Goal: Subscribe to service/newsletter

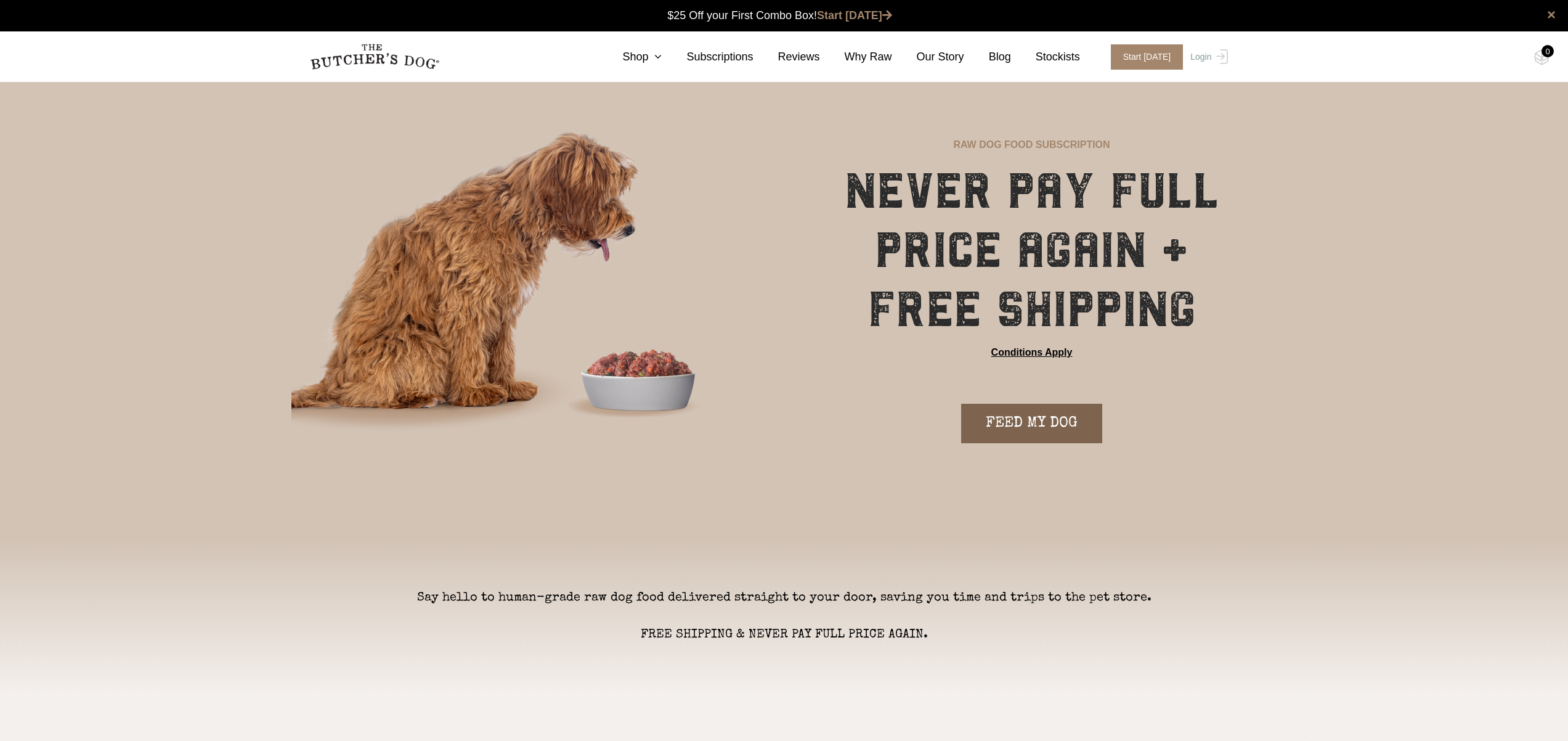
click at [1031, 417] on link "FEED MY DOG" at bounding box center [1032, 423] width 141 height 40
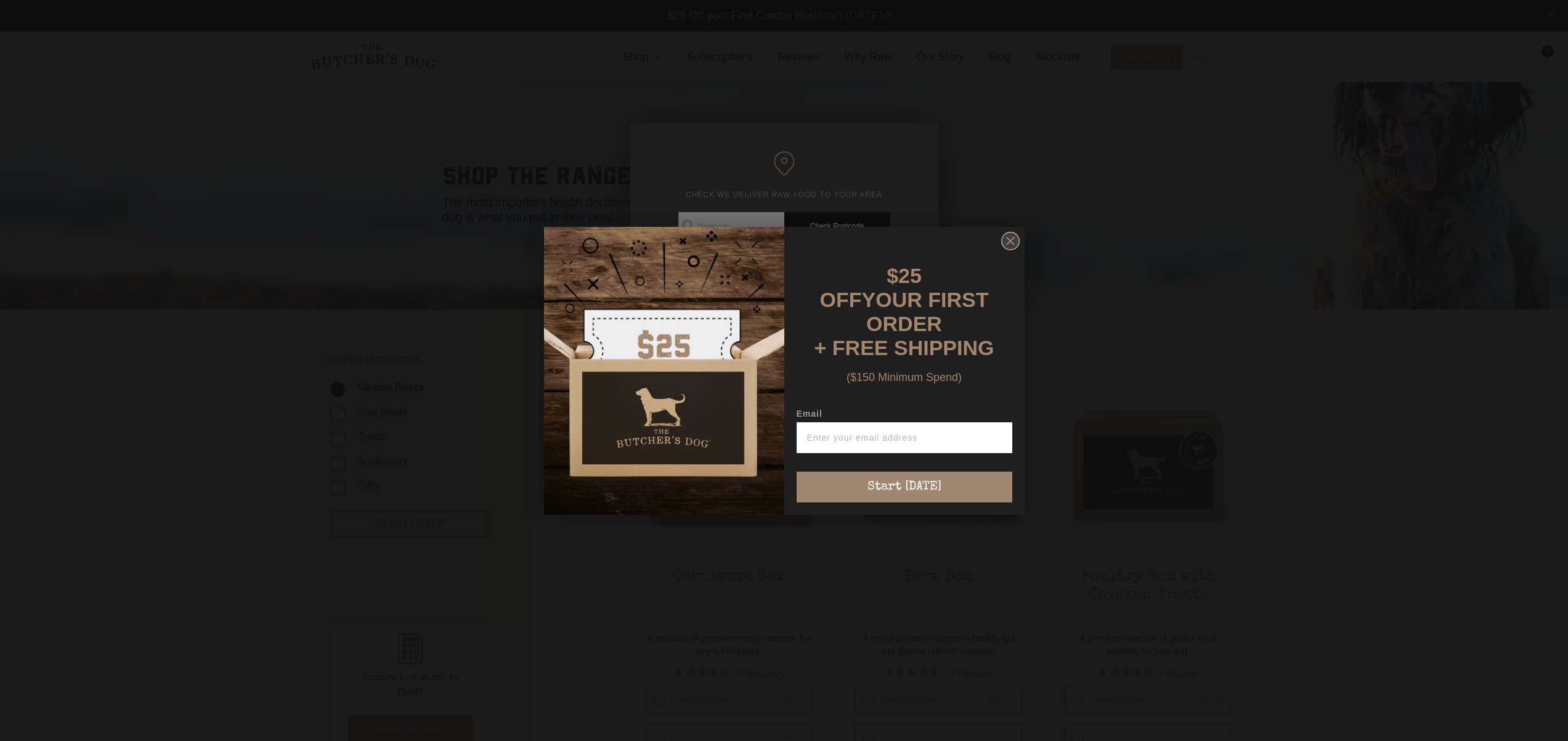
click at [1008, 245] on icon "Close dialog" at bounding box center [1011, 241] width 7 height 7
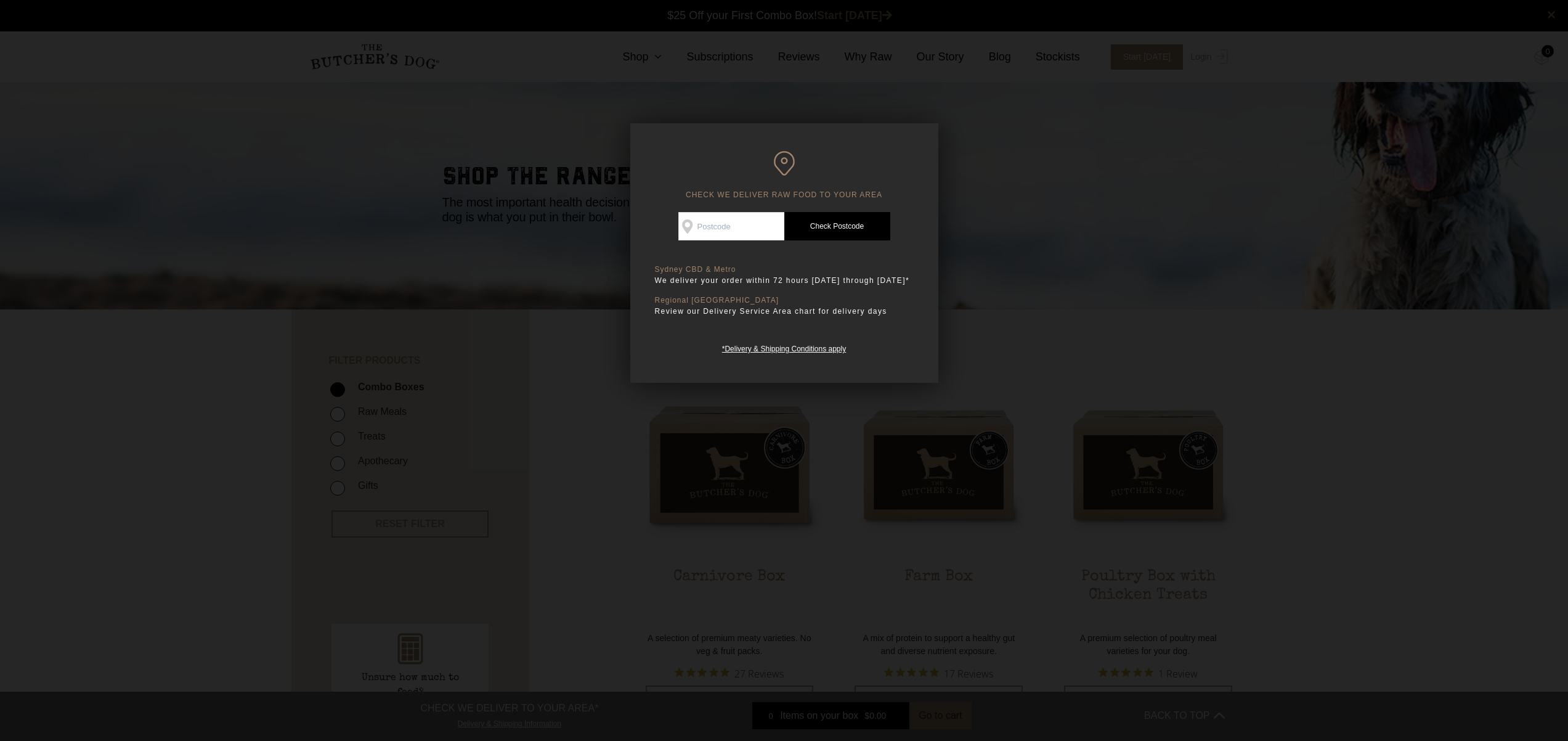
click at [767, 229] on span at bounding box center [731, 226] width 106 height 28
type input "2026"
click at [856, 219] on link "Check Postcode" at bounding box center [837, 226] width 106 height 28
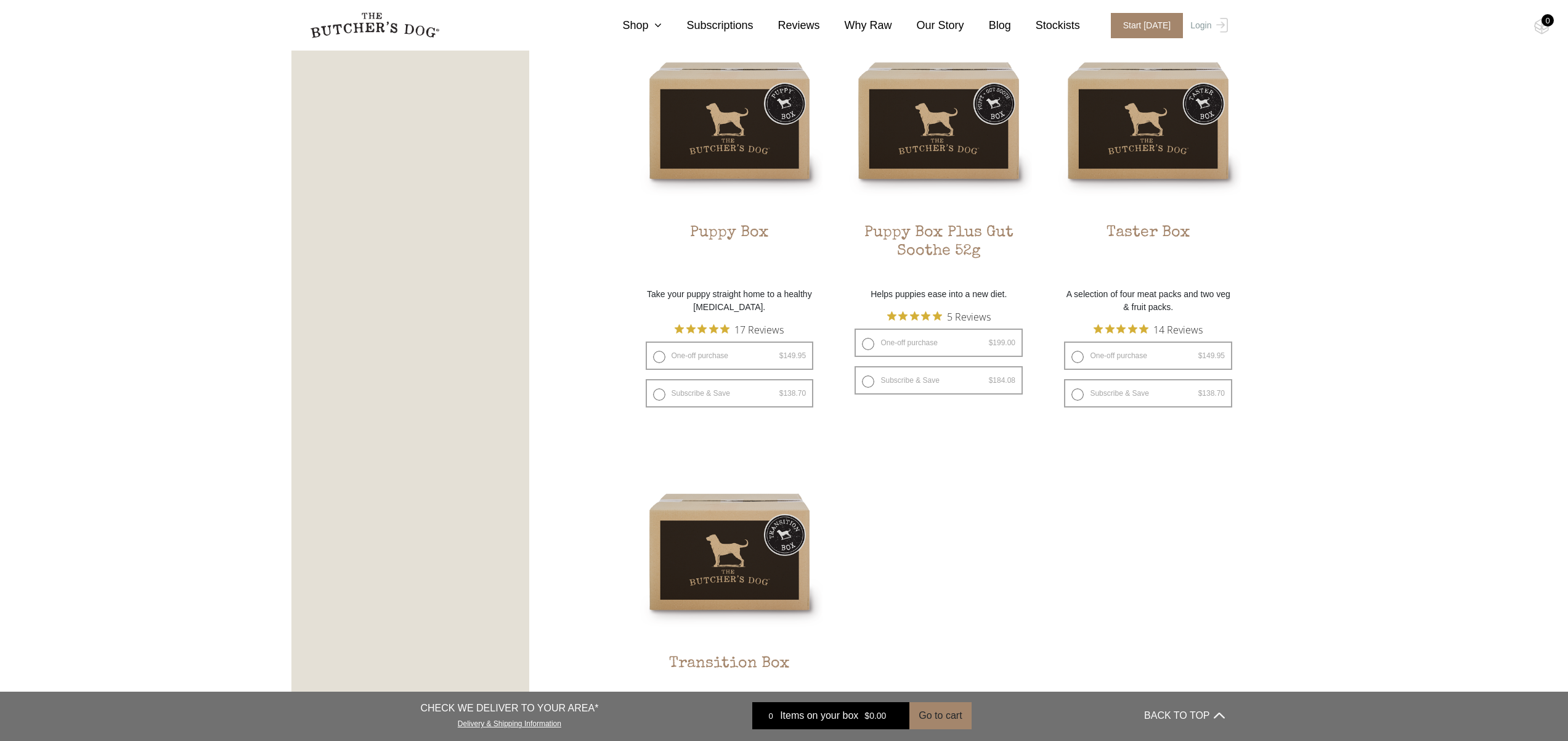
scroll to position [514, 0]
